Goal: Leave review/rating: Share an evaluation or opinion about a product, service, or content

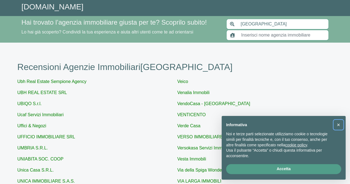
click at [338, 123] on span "×" at bounding box center [337, 125] width 3 height 6
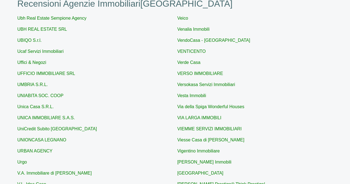
scroll to position [55, 0]
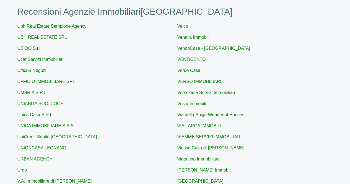
click at [47, 27] on link "Ubh Real Estate Sempione Agency" at bounding box center [51, 26] width 69 height 5
type input "Ubh Real Estate Sempione Agency"
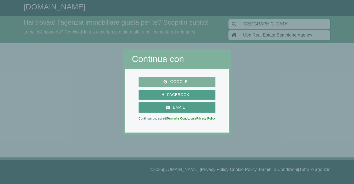
click at [152, 82] on span "Google" at bounding box center [177, 81] width 73 height 7
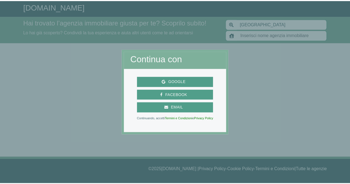
scroll to position [55, 0]
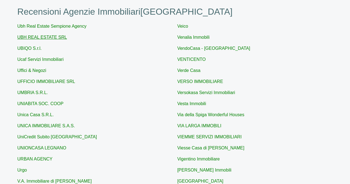
click at [50, 36] on link "UBH REAL ESTATE SRL" at bounding box center [41, 37] width 49 height 5
type input "UBH REAL ESTATE SRL"
